Goal: Task Accomplishment & Management: Complete application form

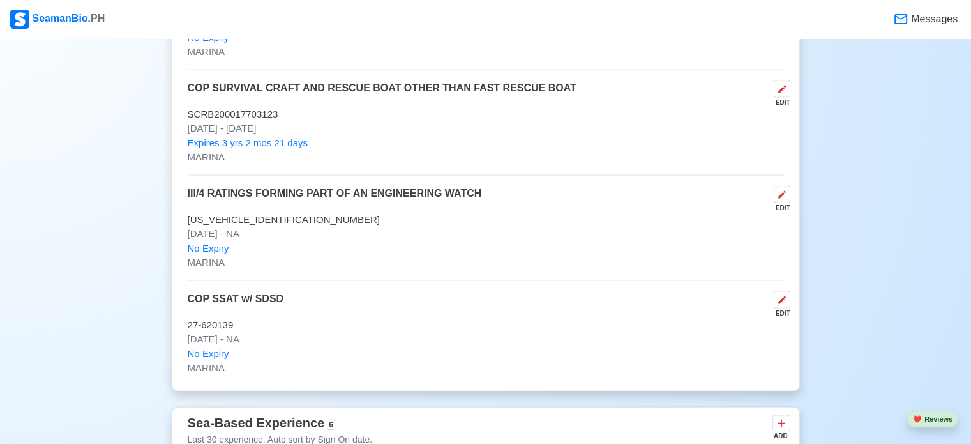
scroll to position [2686, 0]
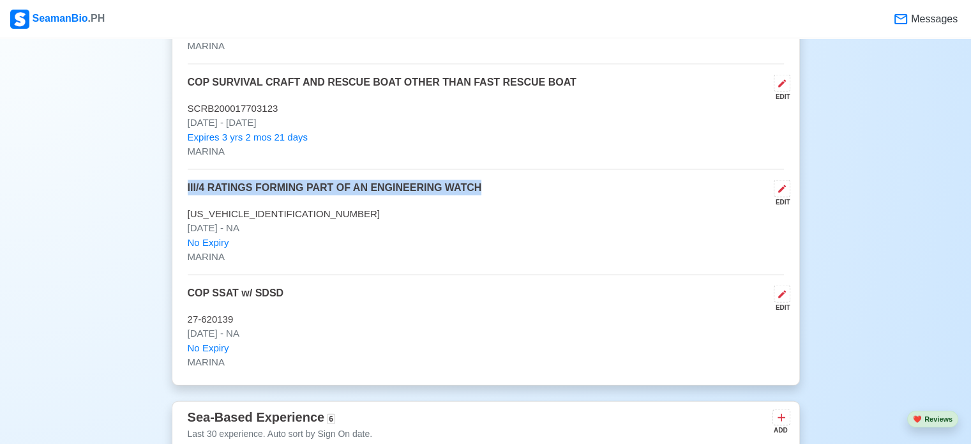
drag, startPoint x: 478, startPoint y: 188, endPoint x: 165, endPoint y: 171, distance: 312.8
copy p "III/4 RATINGS FORMING PART OF AN ENGINEERING WATCH"
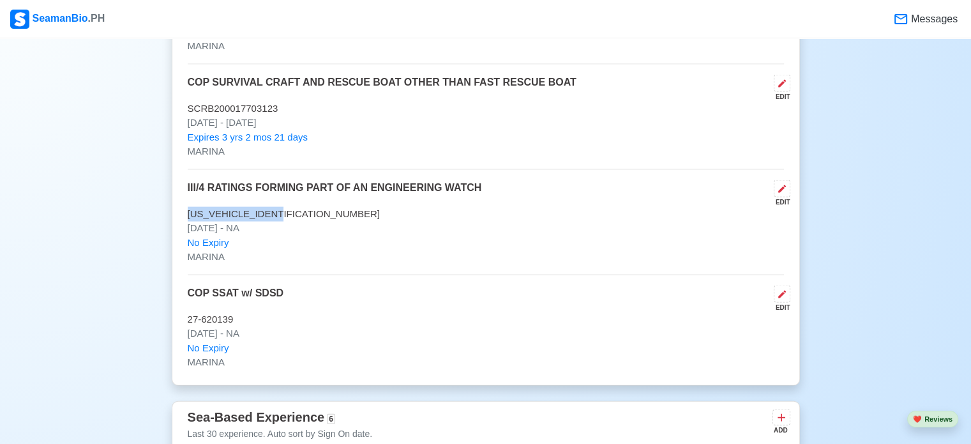
drag, startPoint x: 282, startPoint y: 213, endPoint x: 153, endPoint y: 207, distance: 128.5
copy p "[US_VEHICLE_IDENTIFICATION_NUMBER]"
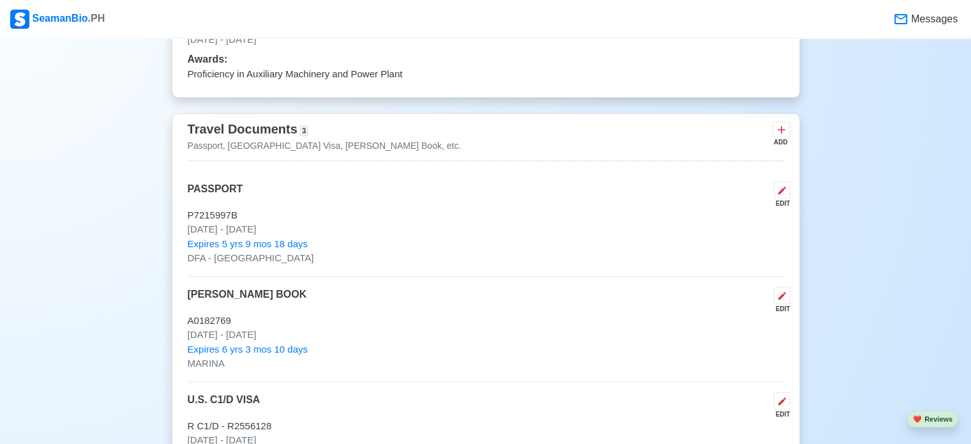
scroll to position [1017, 0]
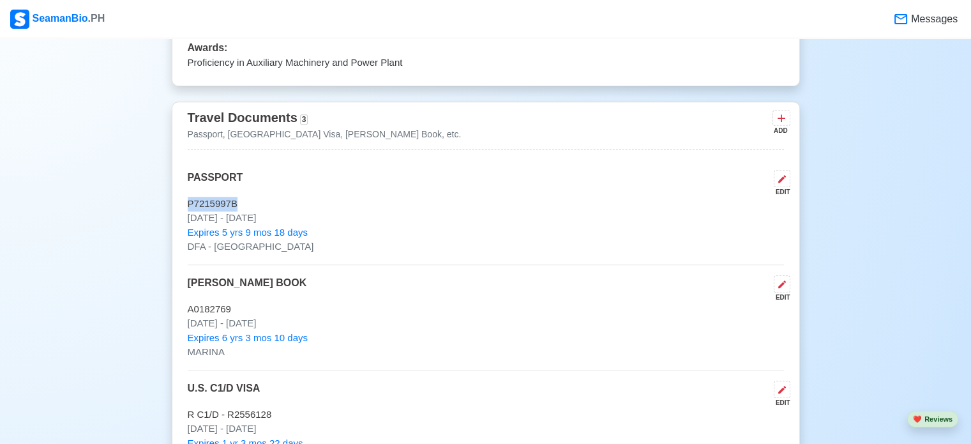
drag, startPoint x: 238, startPoint y: 204, endPoint x: 155, endPoint y: 199, distance: 83.8
copy p "P7215997B"
drag, startPoint x: 228, startPoint y: 311, endPoint x: 174, endPoint y: 305, distance: 54.7
click at [174, 305] on div "Travel Documents 3 Passport, [GEOGRAPHIC_DATA] Visa, [PERSON_NAME] Book, etc. A…" at bounding box center [486, 291] width 628 height 379
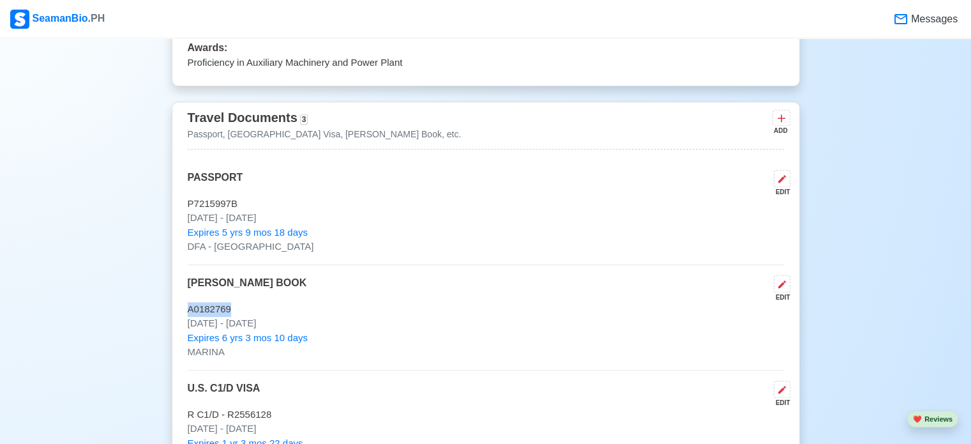
copy p "A0182769"
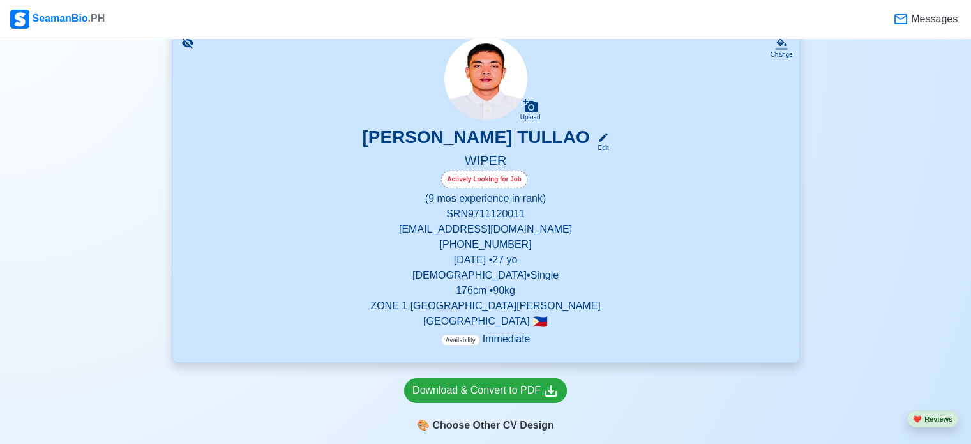
scroll to position [0, 0]
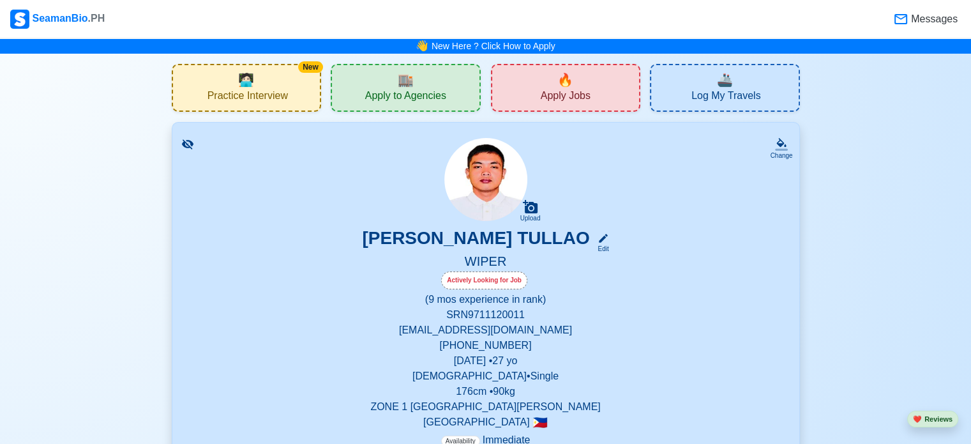
click at [405, 73] on span "🏬" at bounding box center [406, 79] width 16 height 19
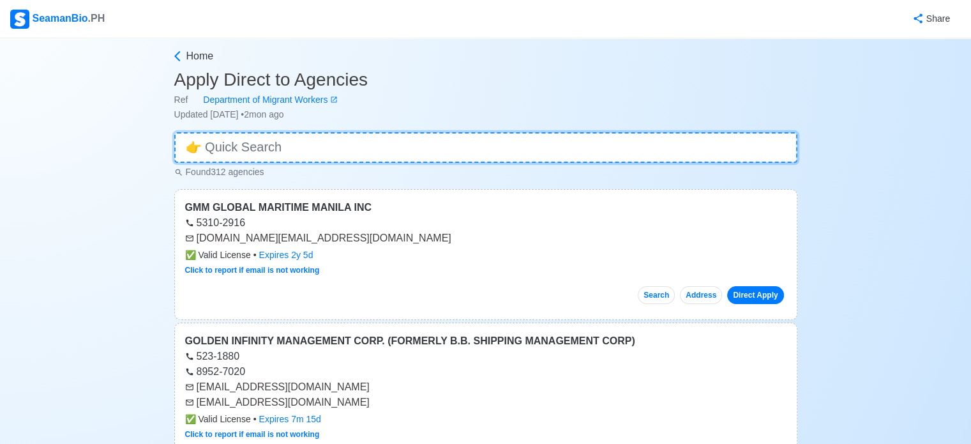
click at [238, 142] on input at bounding box center [485, 147] width 623 height 31
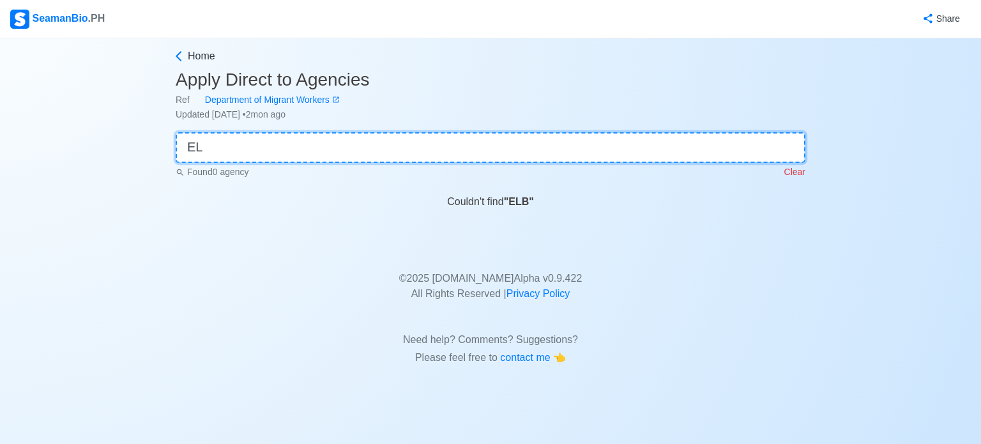
type input "E"
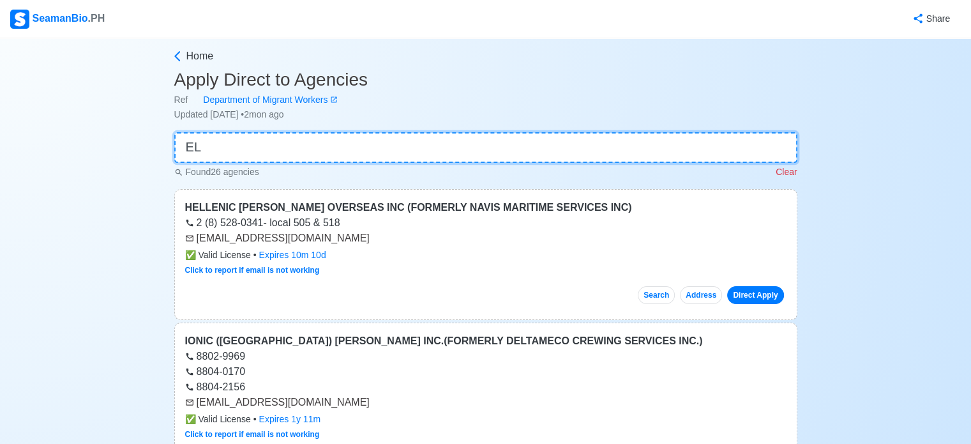
type input "E"
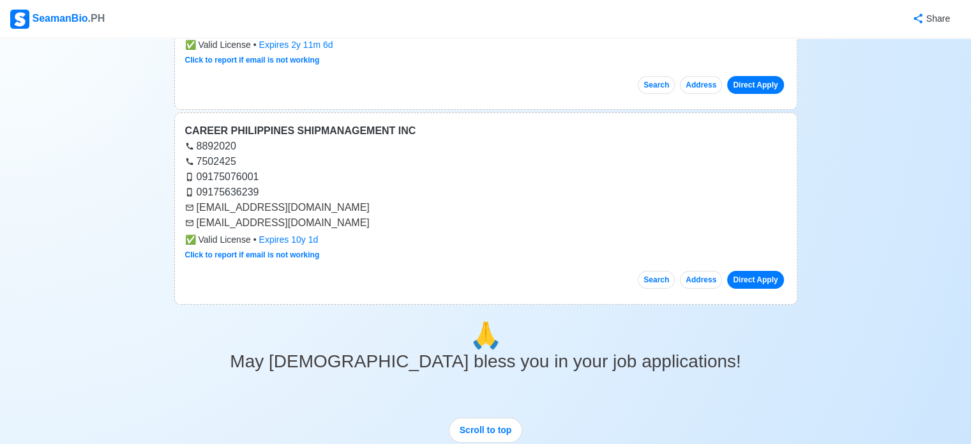
scroll to position [1741, 0]
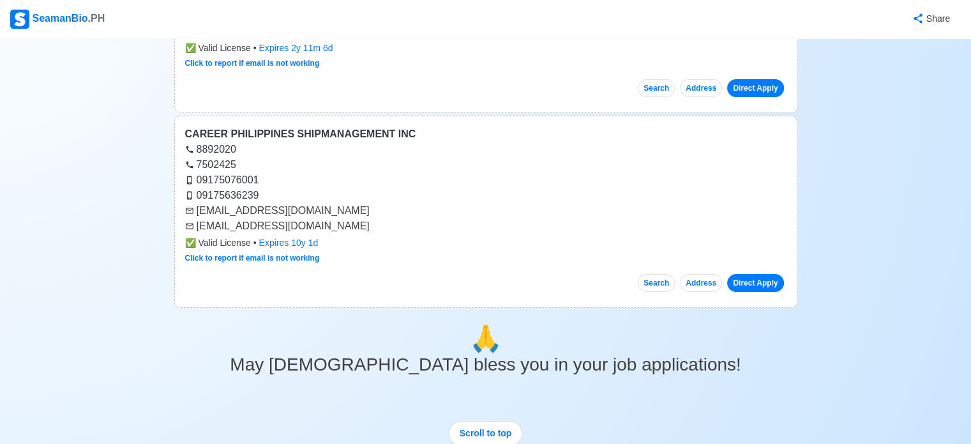
type input "SHIPMANAGEMENT"
